Goal: Transaction & Acquisition: Purchase product/service

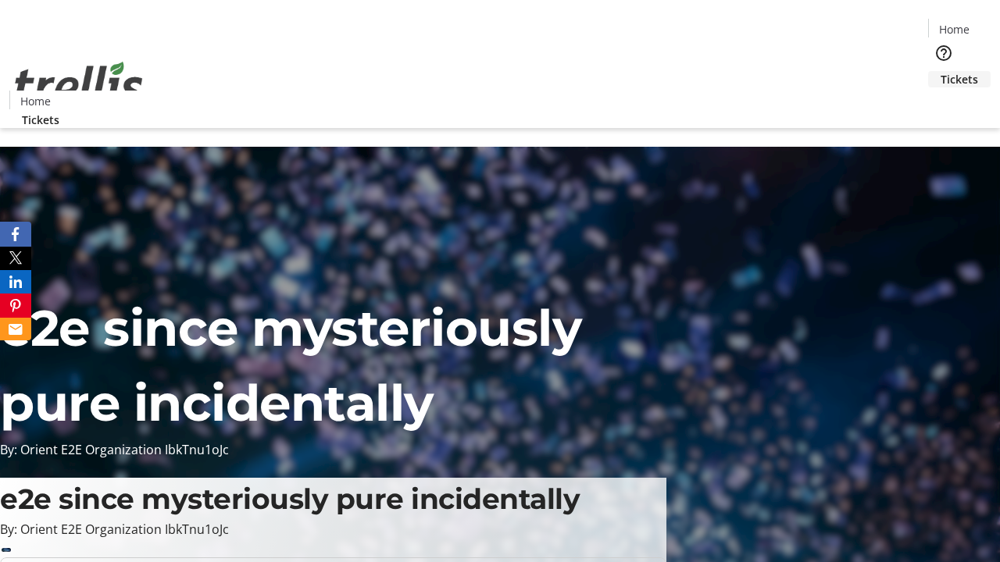
click at [941, 71] on span "Tickets" at bounding box center [959, 79] width 37 height 16
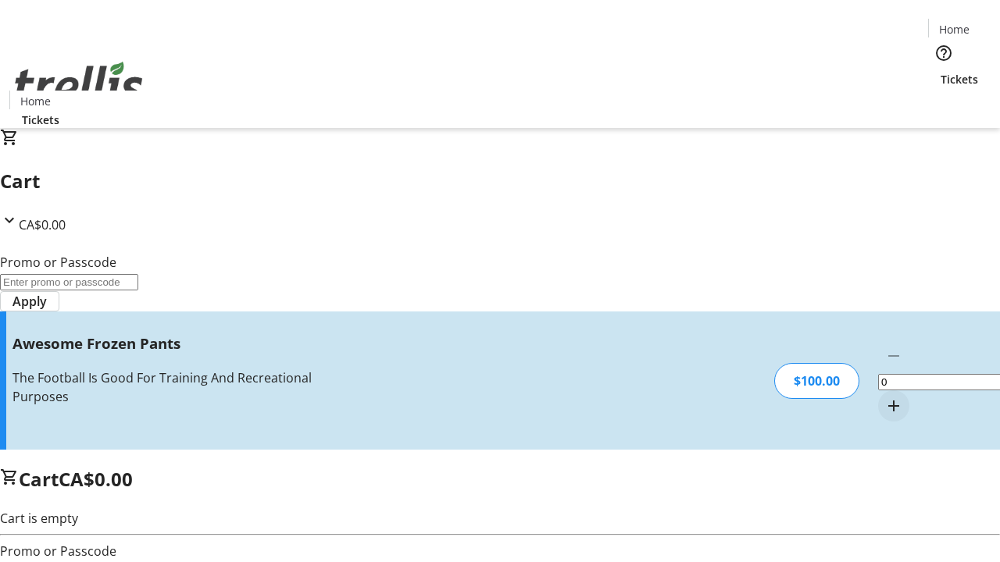
click at [884, 397] on mat-icon "Increment by one" at bounding box center [893, 406] width 19 height 19
type input "1"
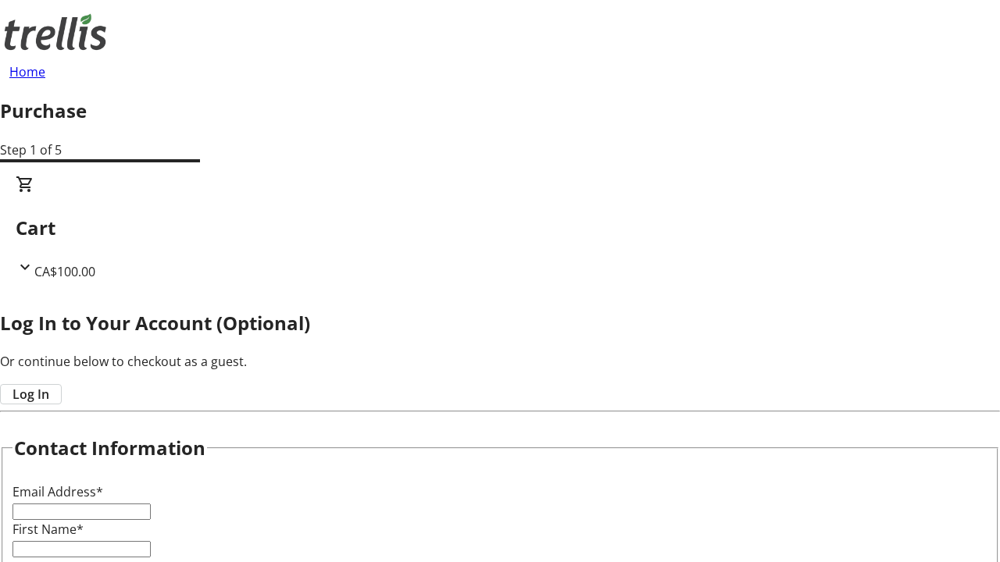
type input "FREE"
type input "[PERSON_NAME][EMAIL_ADDRESS][DOMAIN_NAME]"
type input "[PERSON_NAME]"
